Goal: Transaction & Acquisition: Book appointment/travel/reservation

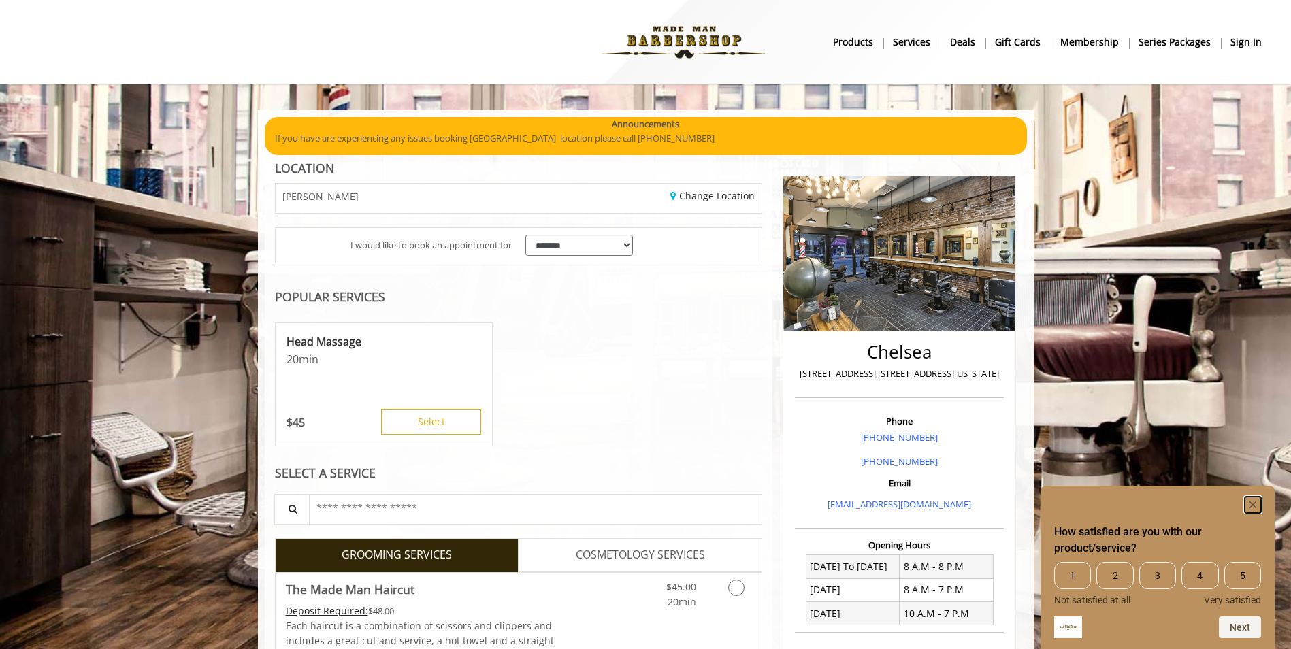
click at [1253, 502] on rect "Hide survey" at bounding box center [1253, 505] width 16 height 16
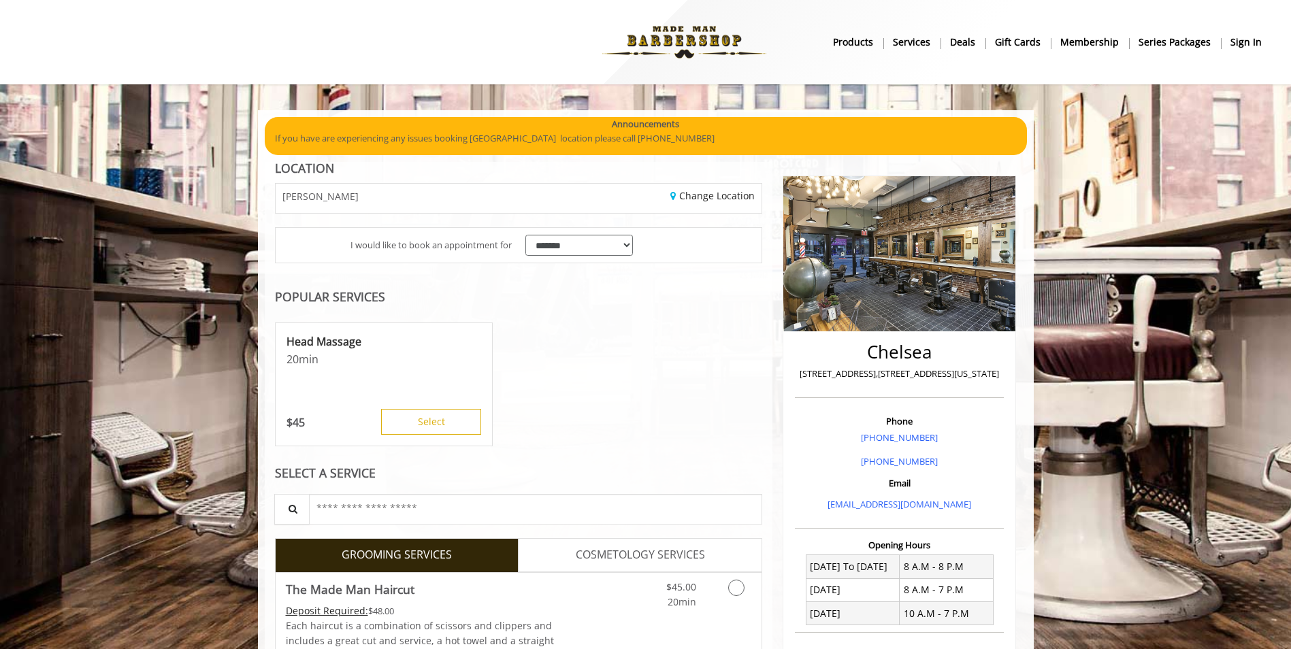
click at [1247, 39] on b "sign in" at bounding box center [1245, 42] width 31 height 15
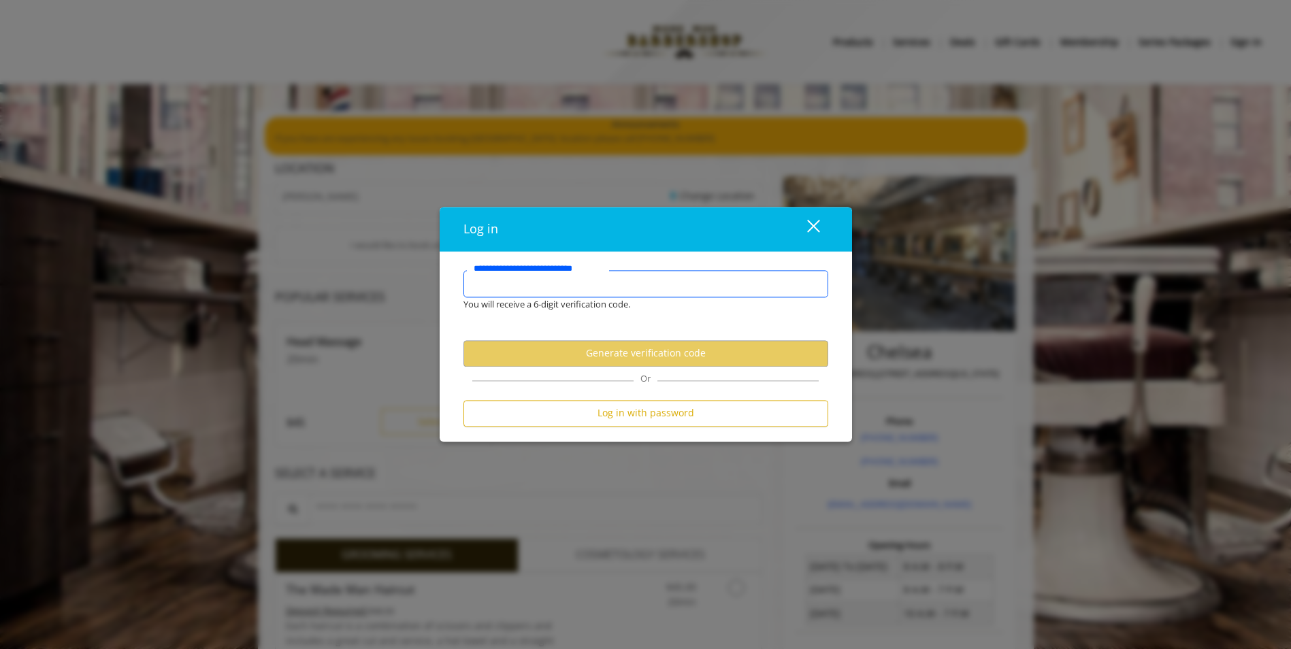
click at [674, 278] on input "**********" at bounding box center [645, 283] width 365 height 27
click at [656, 286] on input "**********" at bounding box center [645, 283] width 365 height 27
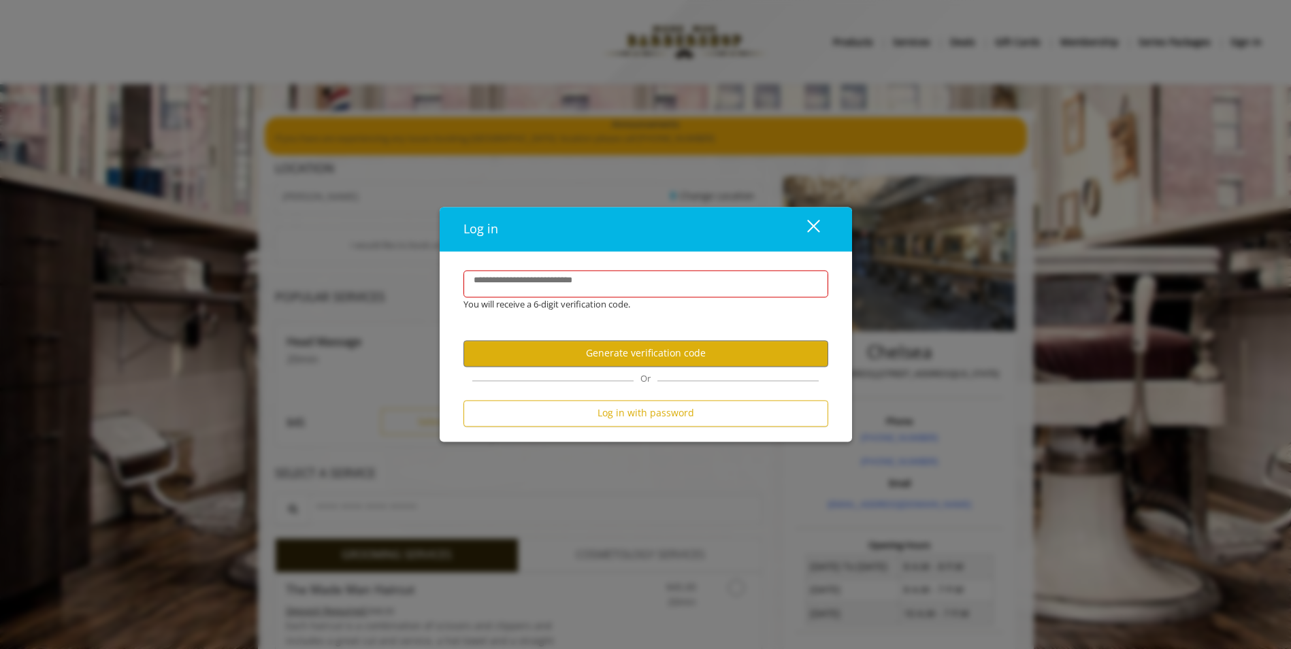
click at [813, 228] on div "close" at bounding box center [804, 229] width 27 height 20
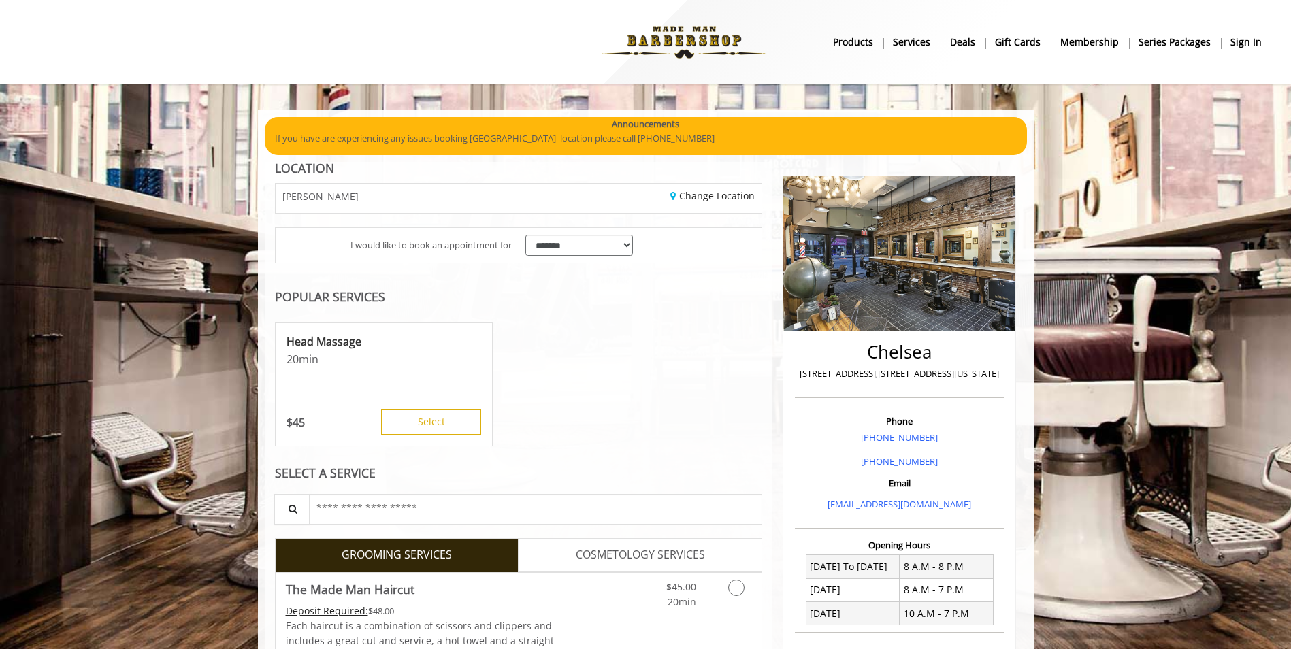
click at [1245, 44] on b "sign in" at bounding box center [1245, 42] width 31 height 15
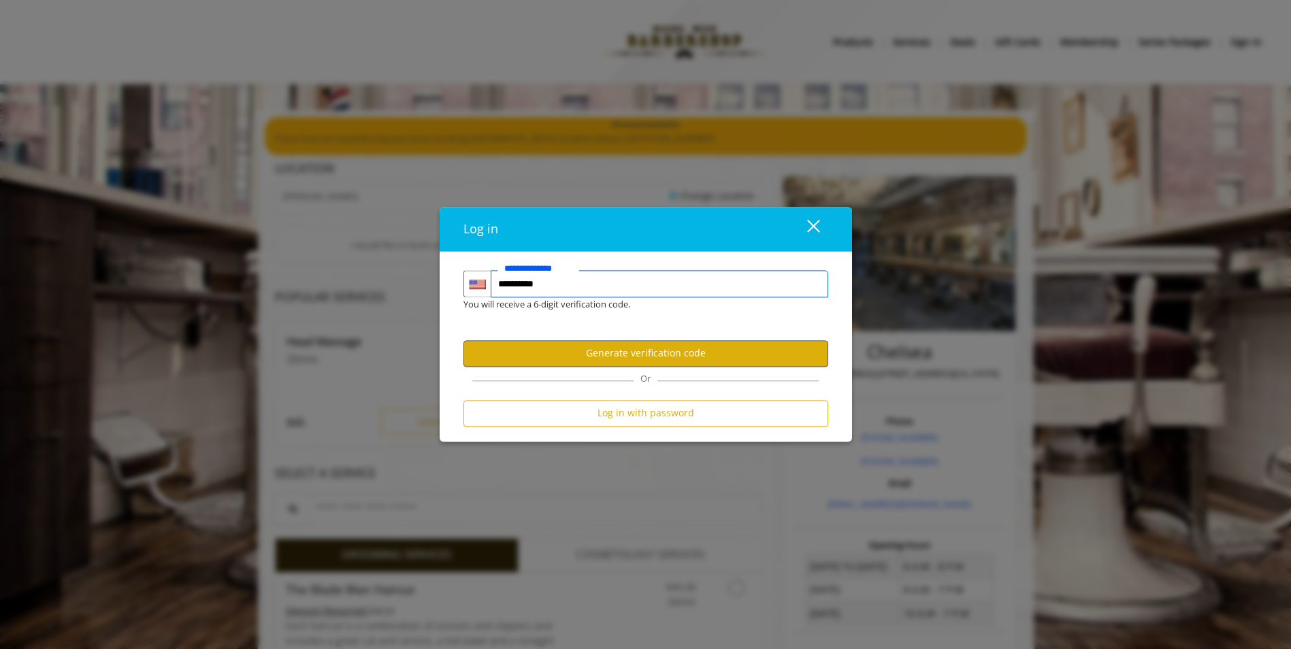
type input "**********"
click at [702, 352] on button "Generate verification code" at bounding box center [645, 353] width 365 height 27
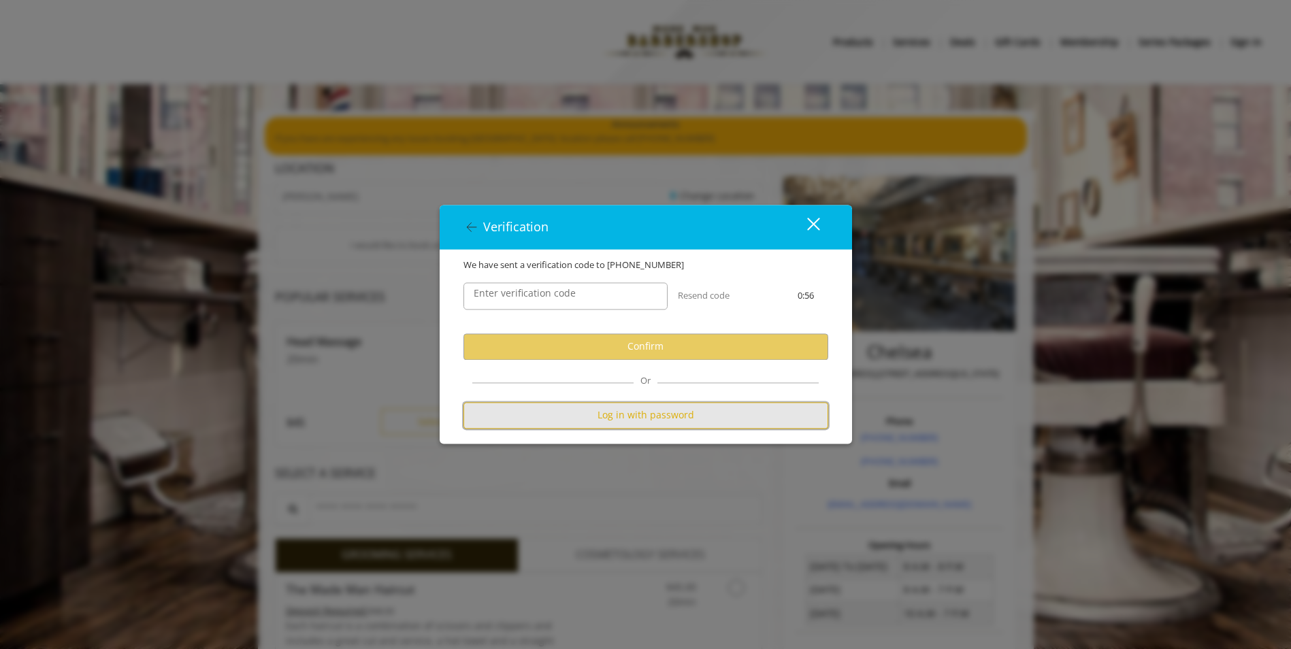
click at [664, 416] on button "Log in with password" at bounding box center [645, 415] width 365 height 27
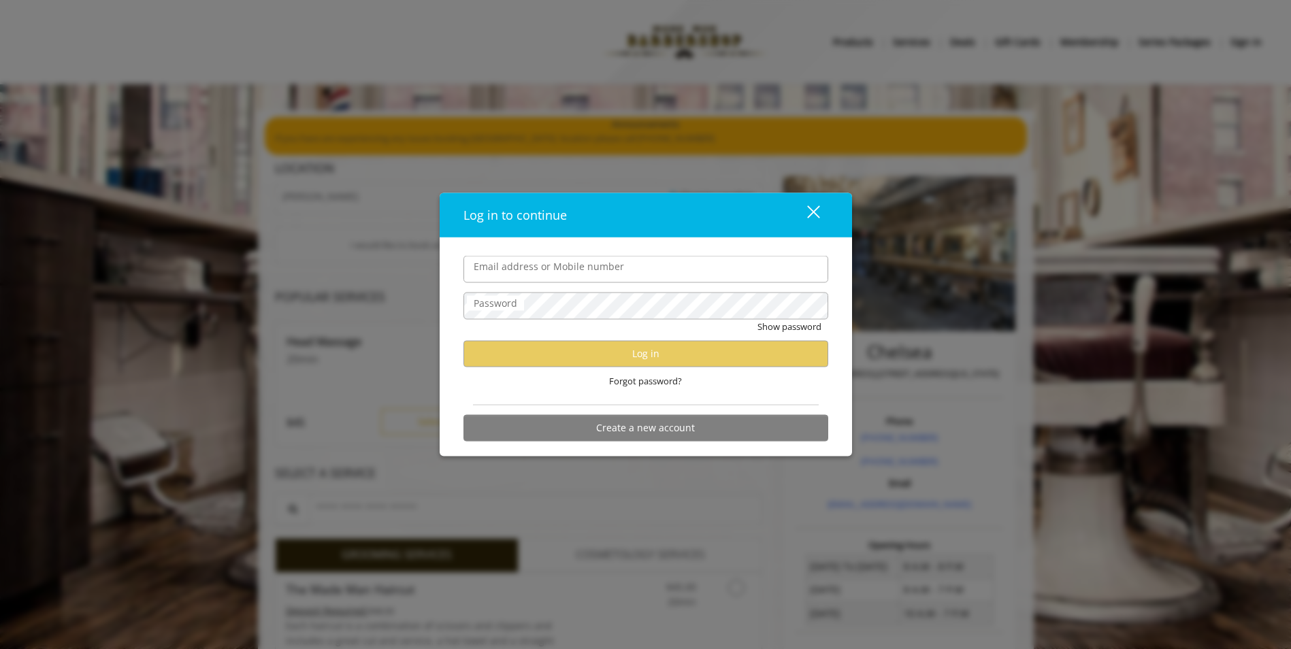
type input "**********"
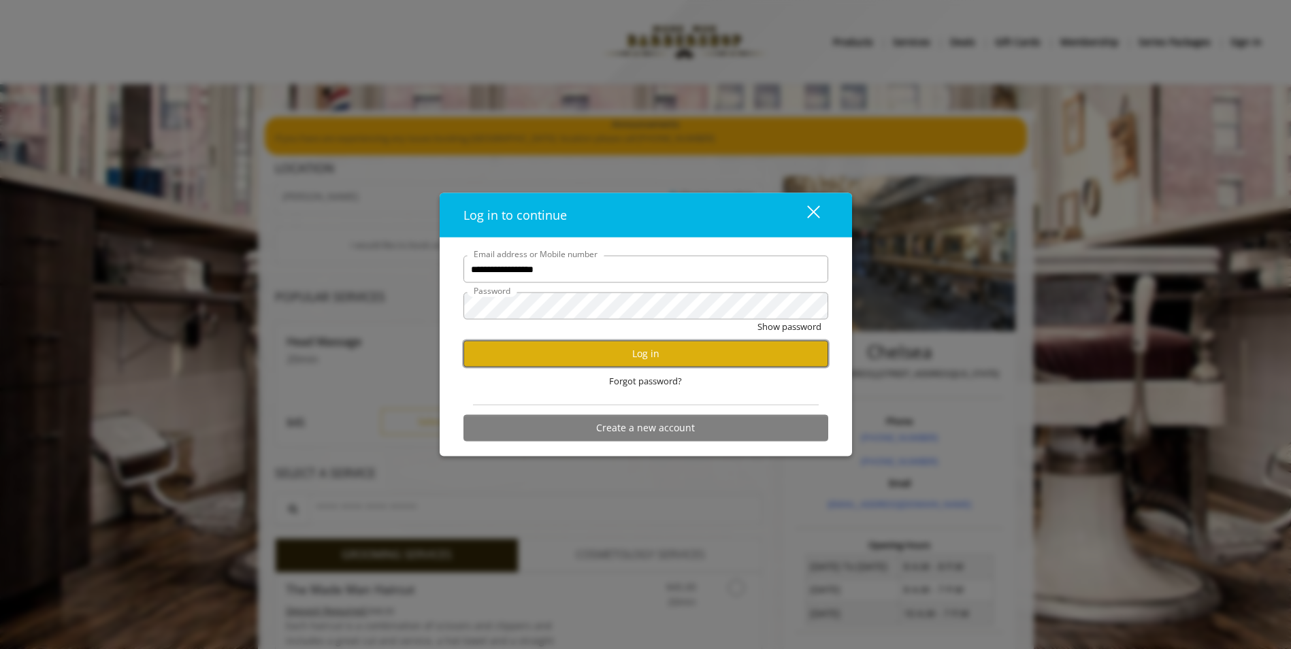
click at [635, 356] on button "Log in" at bounding box center [645, 353] width 365 height 27
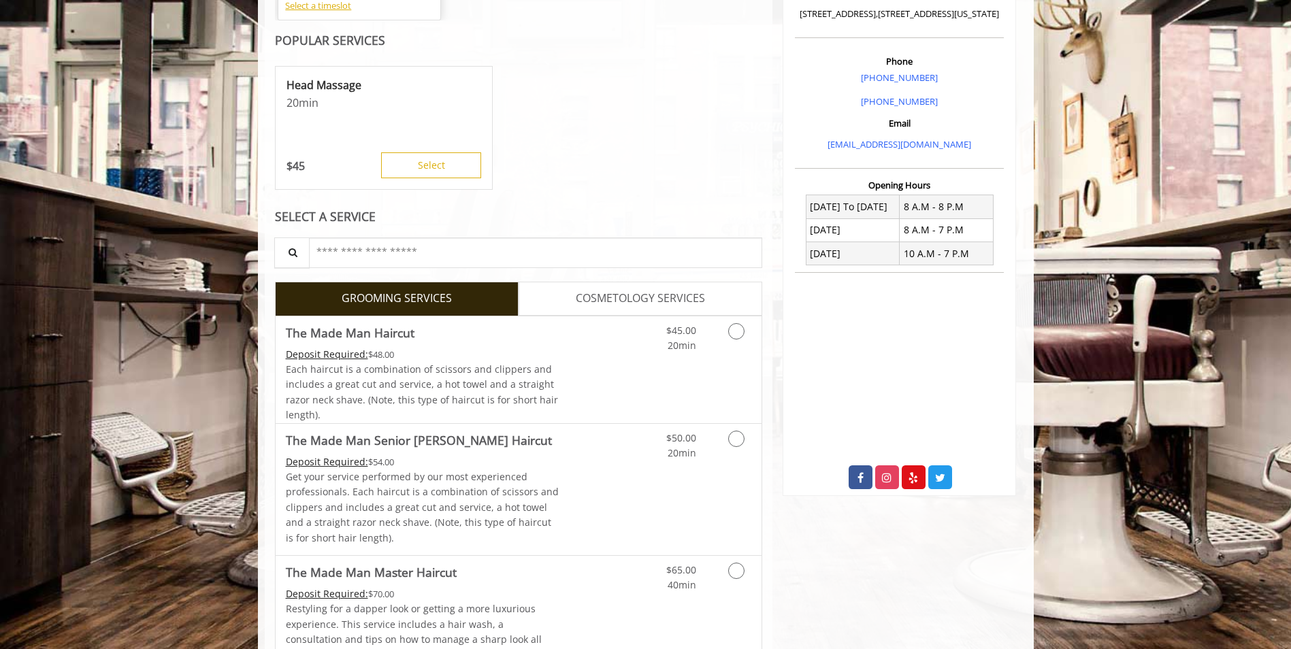
scroll to position [476, 0]
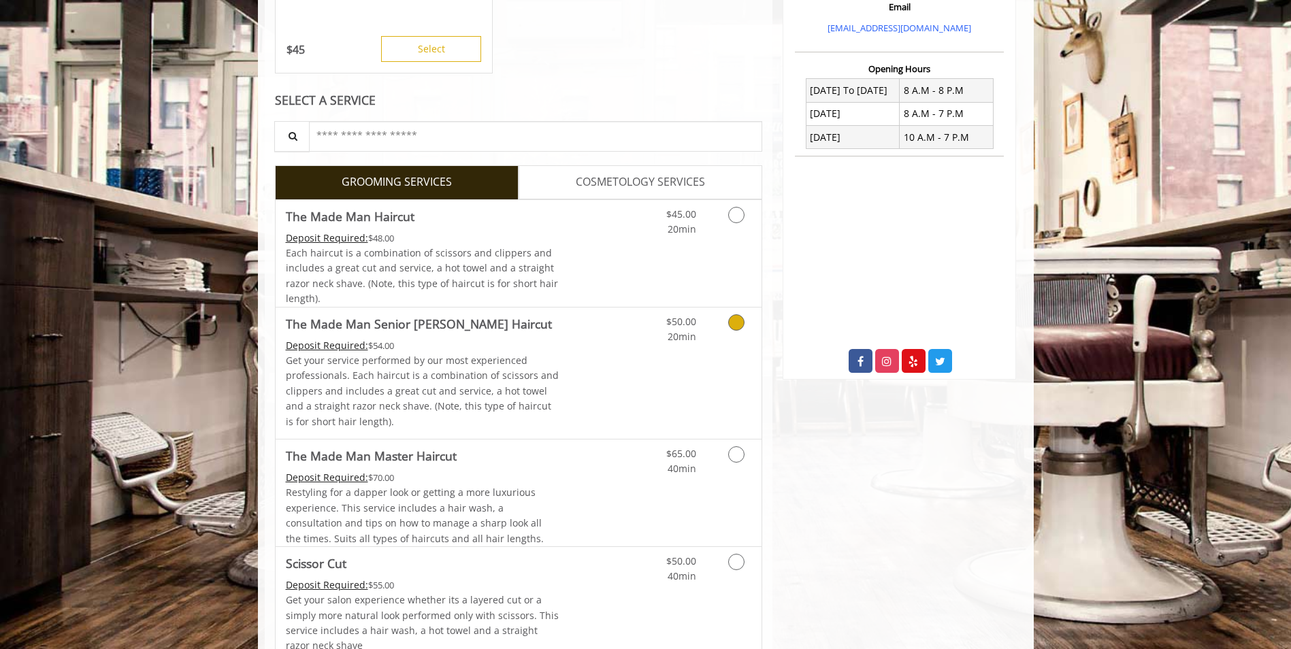
click at [733, 320] on icon "Grooming services" at bounding box center [736, 322] width 16 height 16
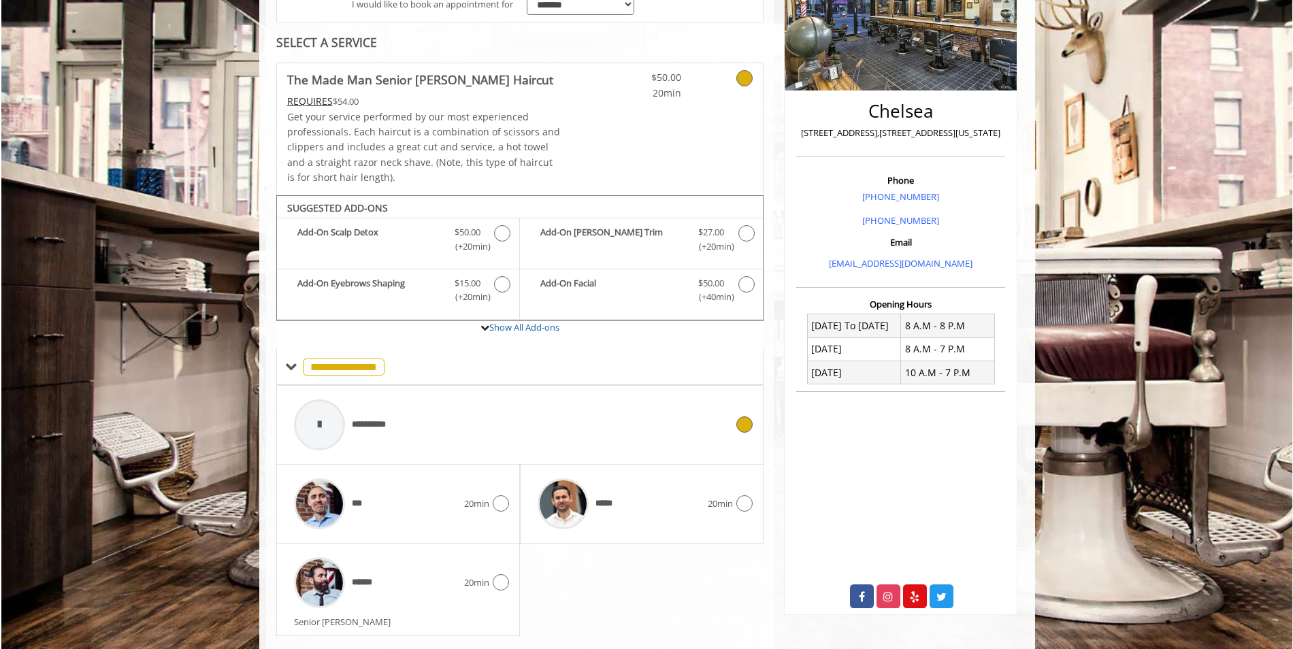
scroll to position [276, 0]
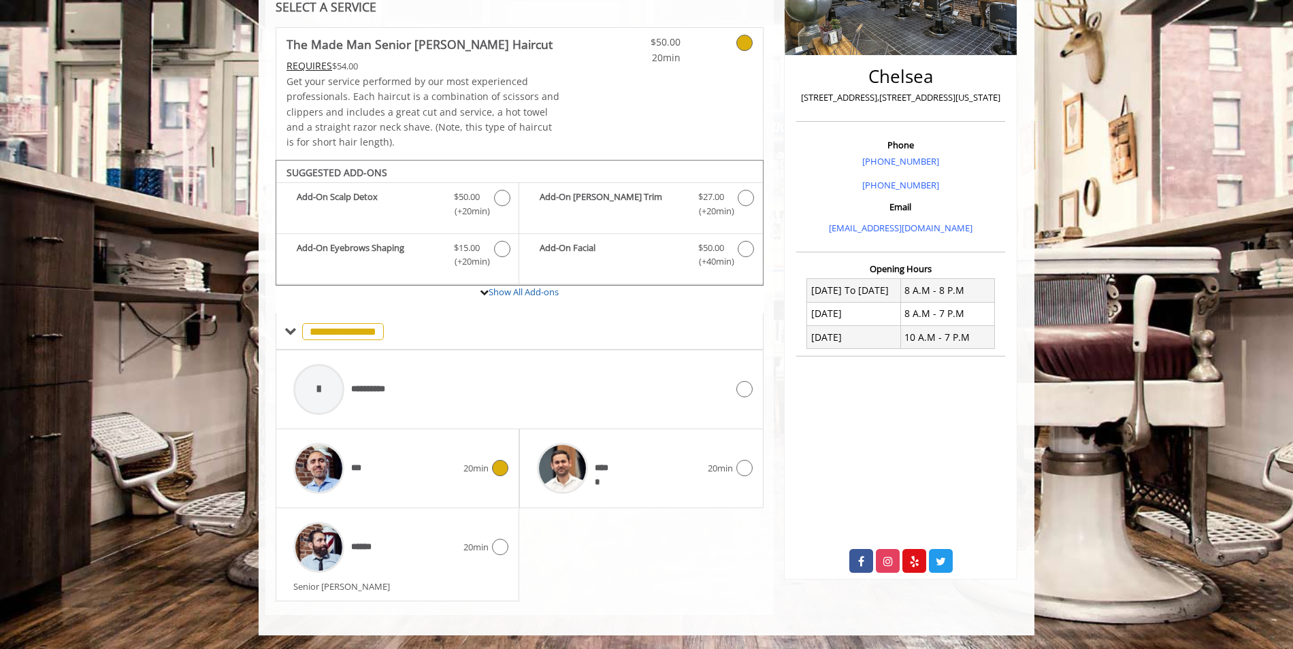
click at [502, 469] on icon at bounding box center [500, 468] width 16 height 16
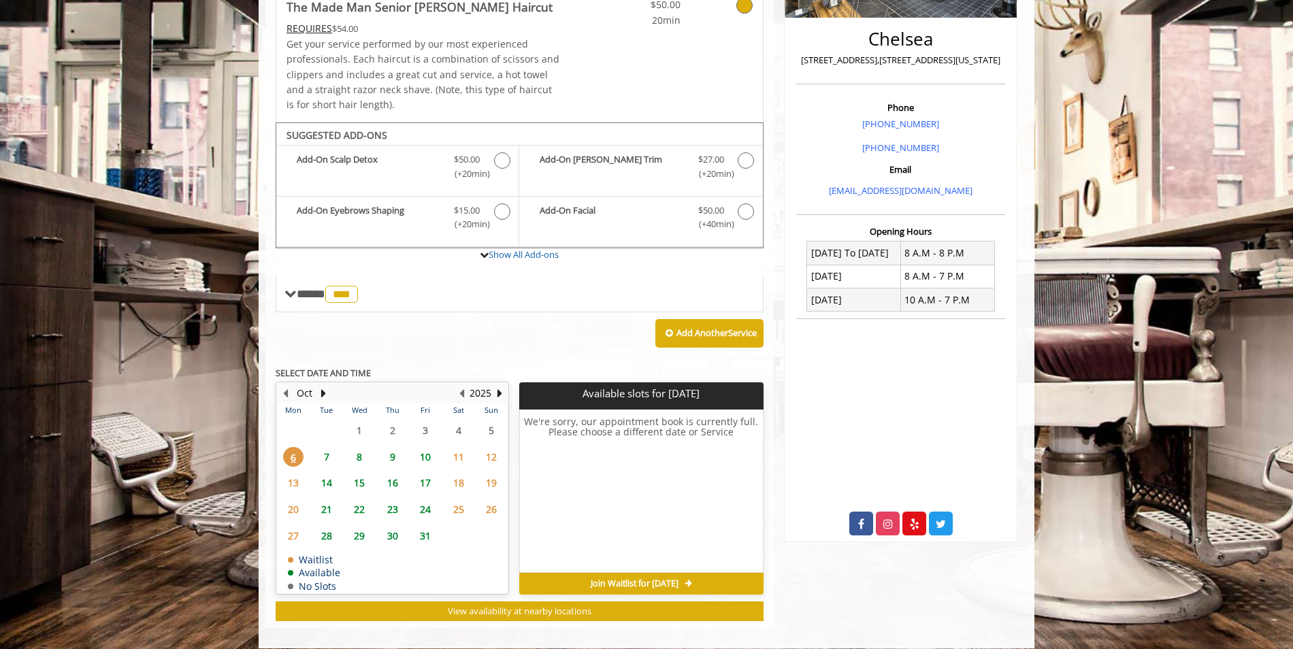
scroll to position [327, 0]
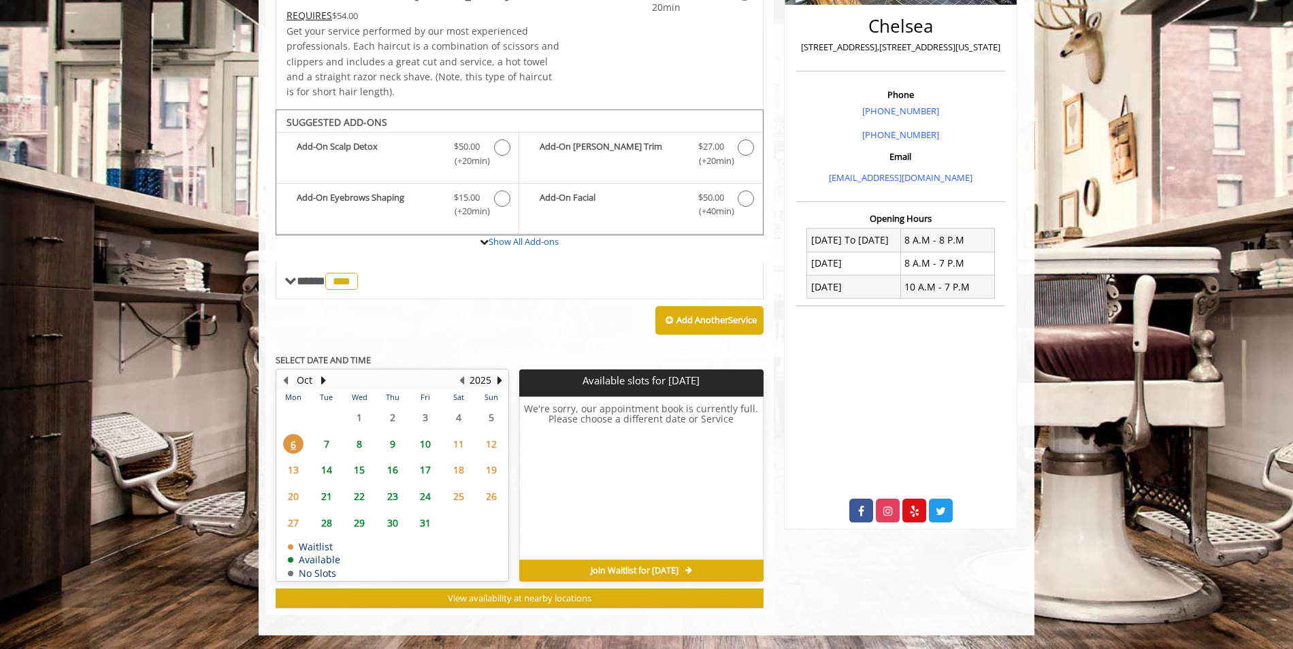
click at [327, 468] on span "14" at bounding box center [326, 470] width 20 height 20
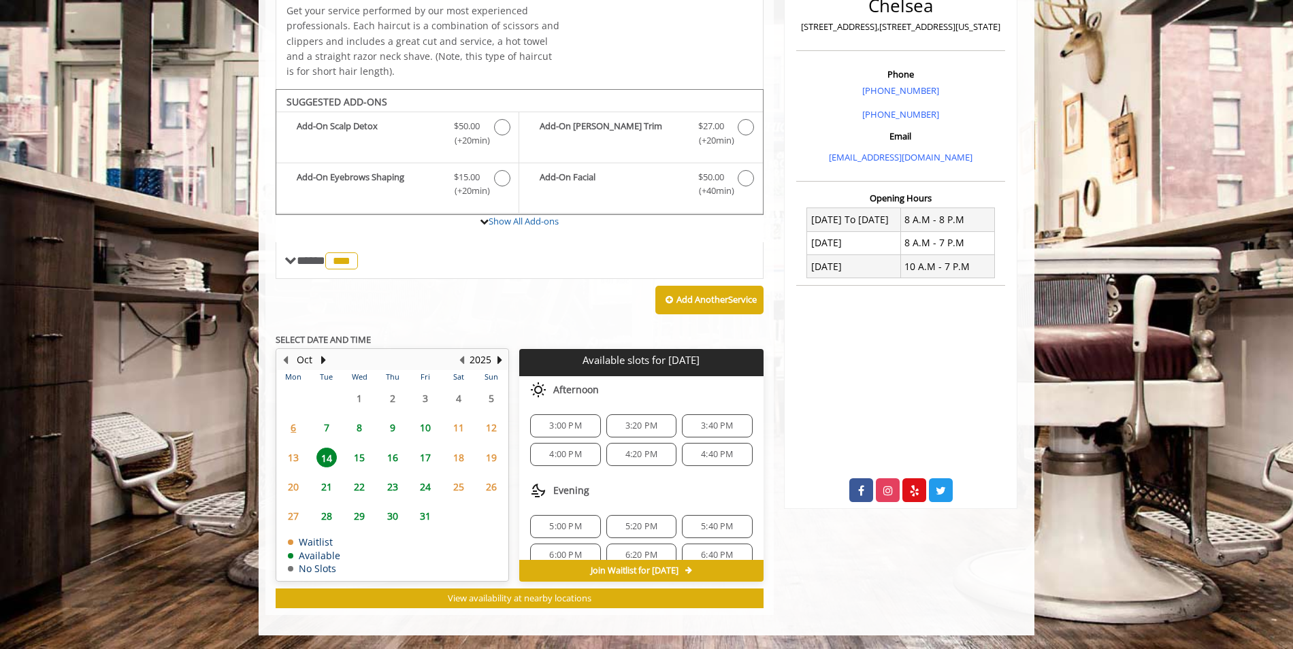
scroll to position [18, 0]
click at [635, 538] on span "6:20 PM" at bounding box center [641, 537] width 32 height 11
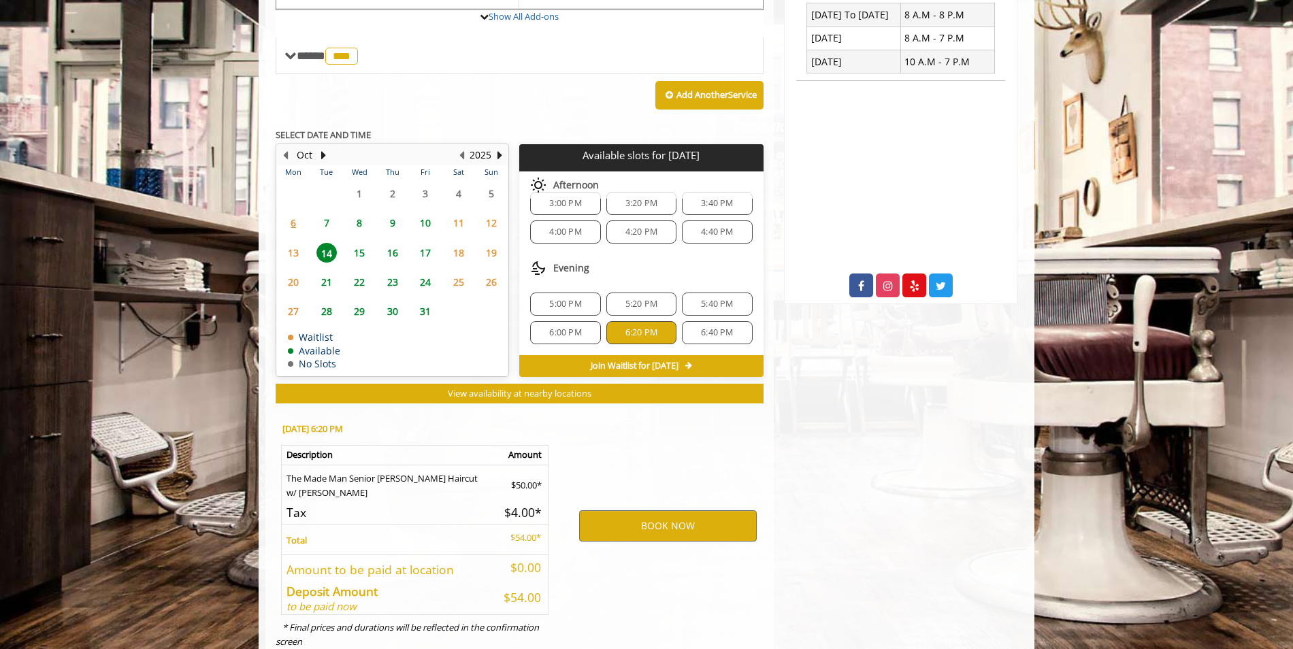
scroll to position [593, 0]
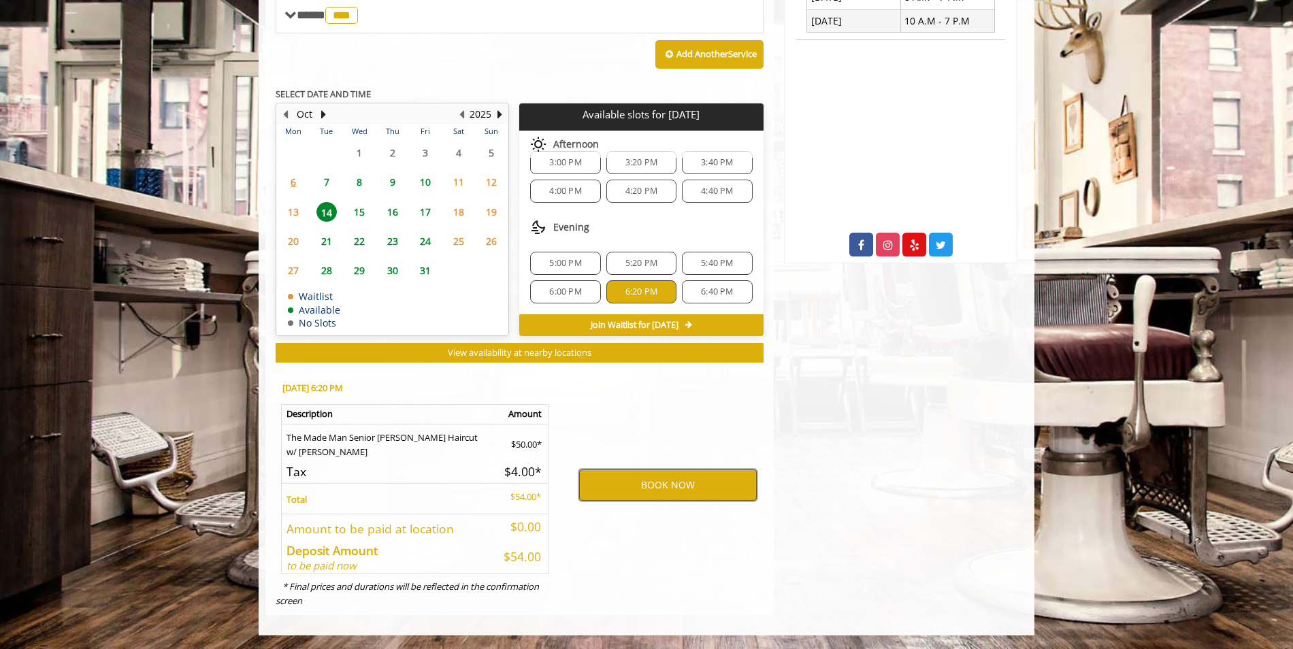
click at [695, 487] on button "BOOK NOW" at bounding box center [668, 485] width 178 height 31
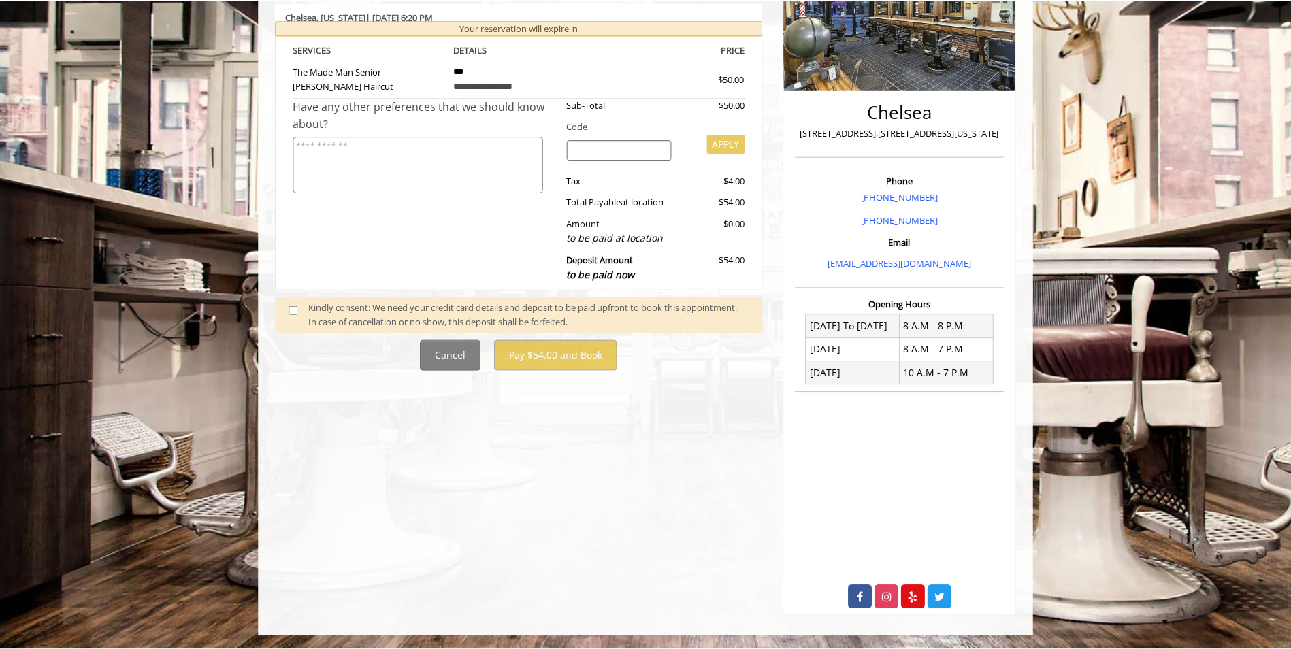
scroll to position [0, 0]
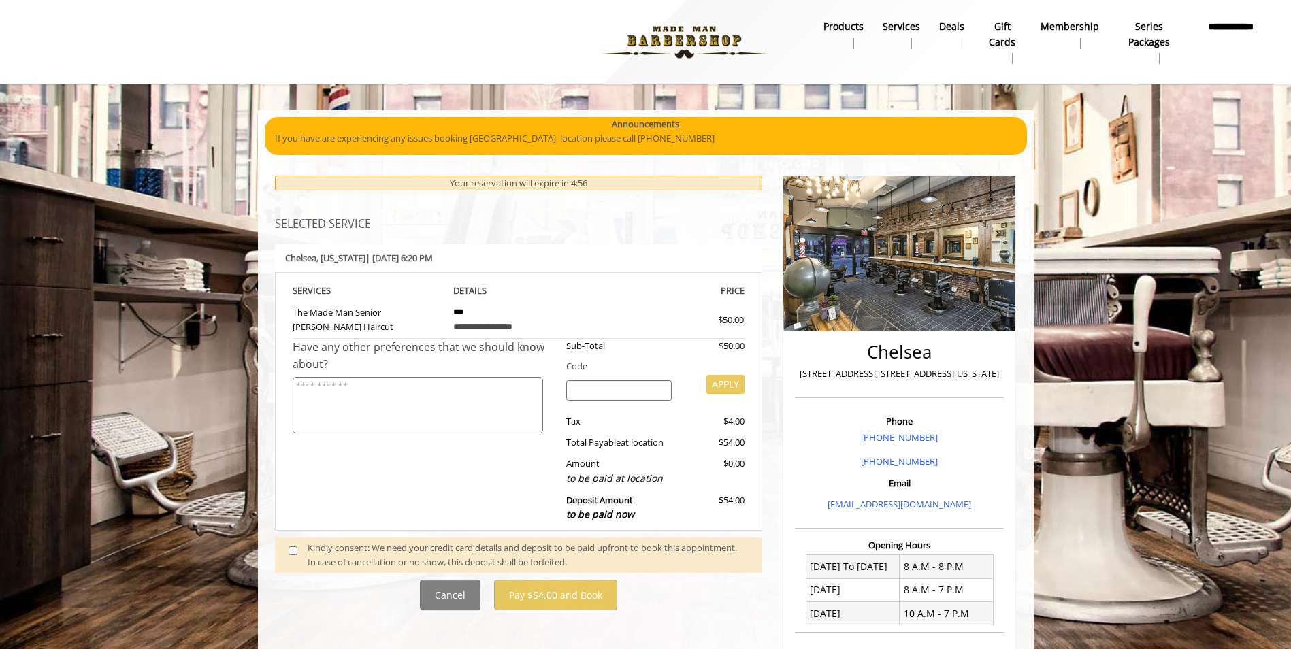
click at [286, 552] on span at bounding box center [298, 555] width 40 height 29
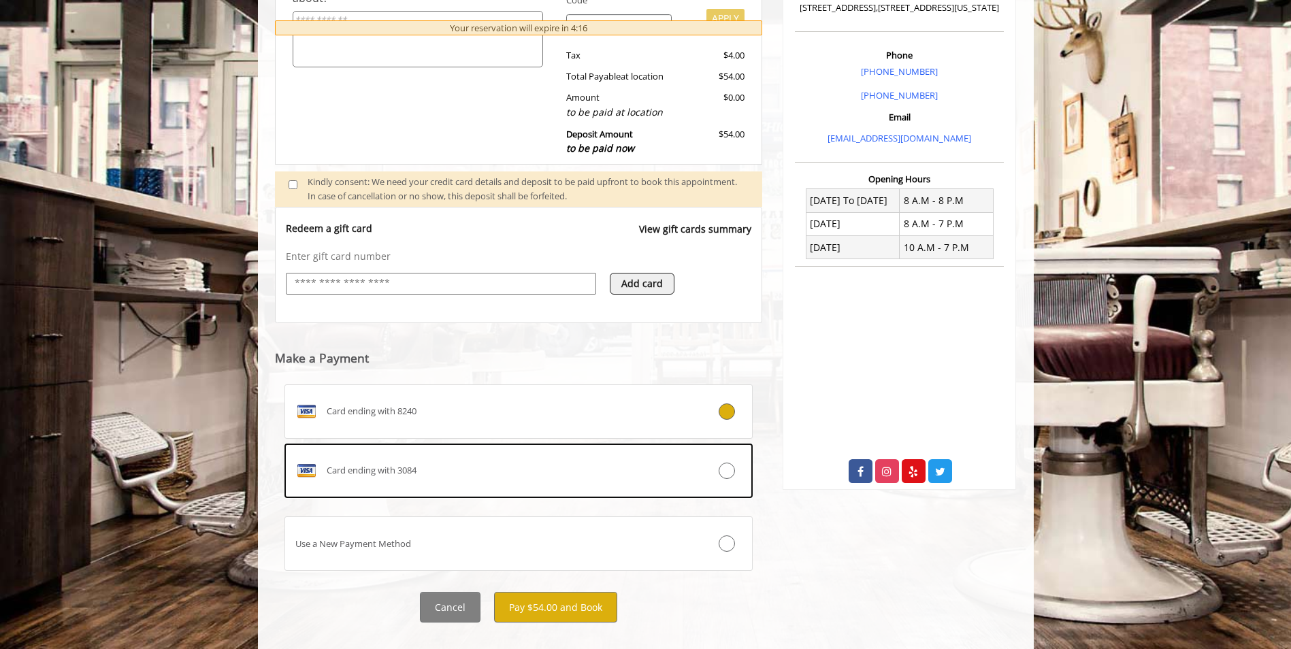
scroll to position [387, 0]
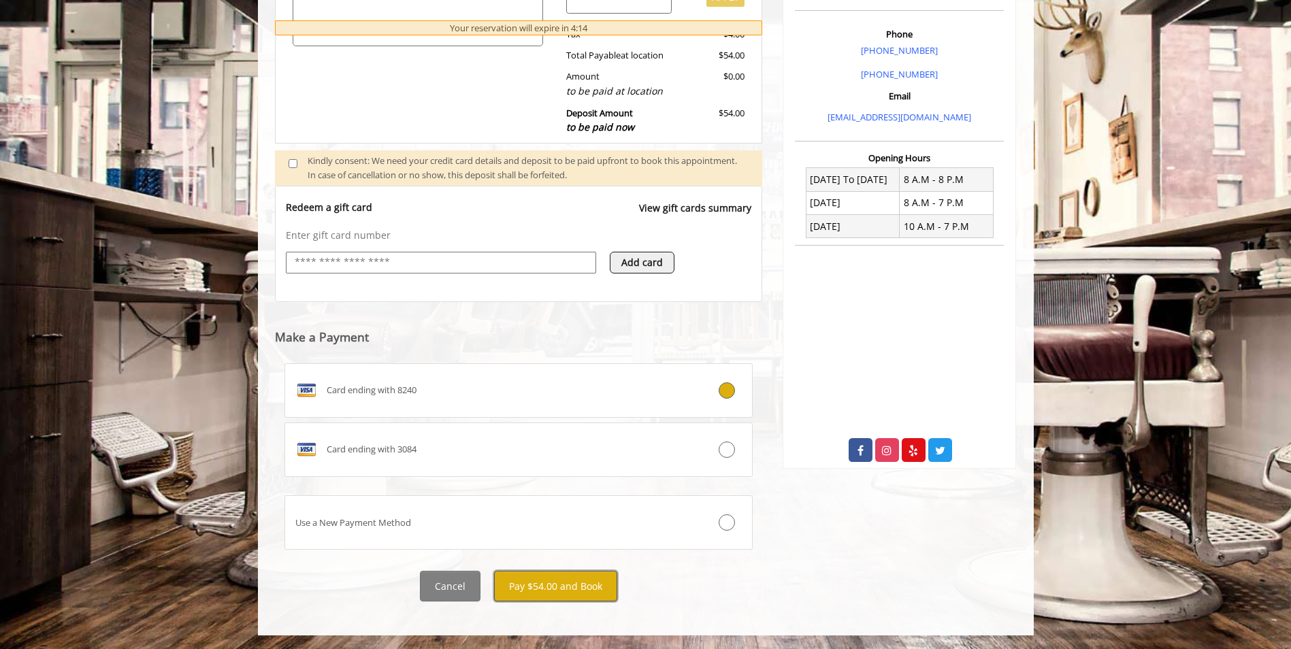
click at [538, 588] on button "Pay $54.00 and Book" at bounding box center [555, 586] width 123 height 31
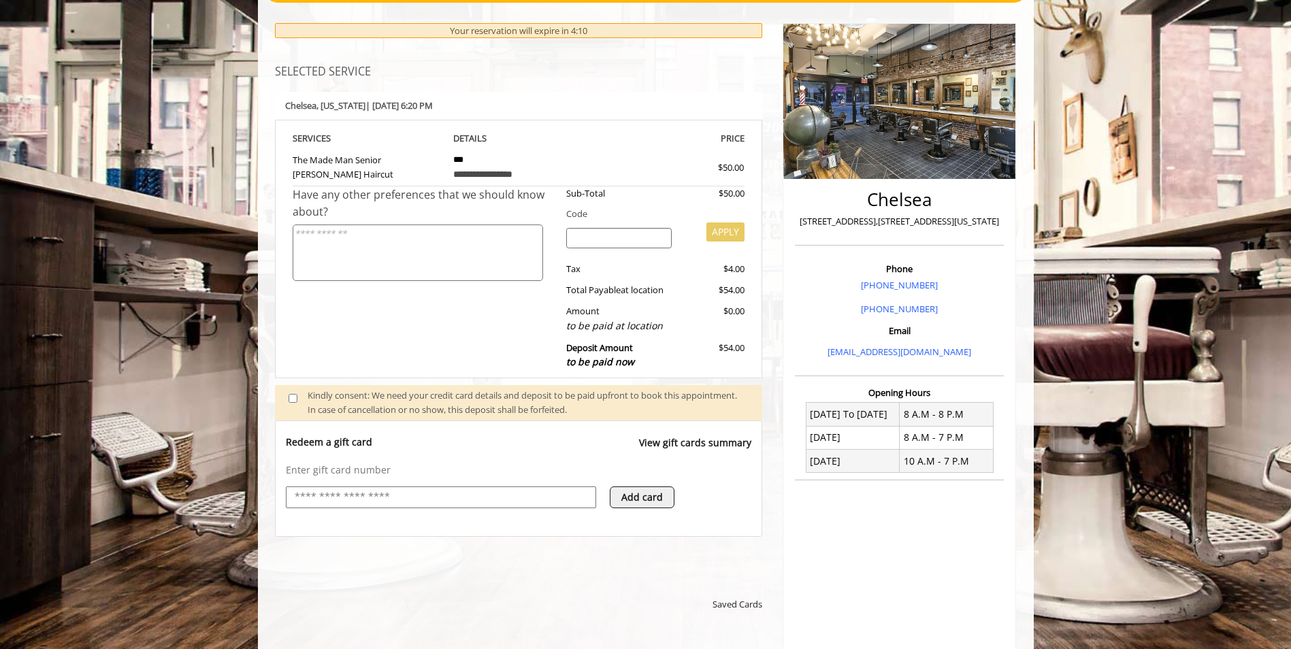
scroll to position [115, 0]
